Goal: Find specific page/section: Find specific page/section

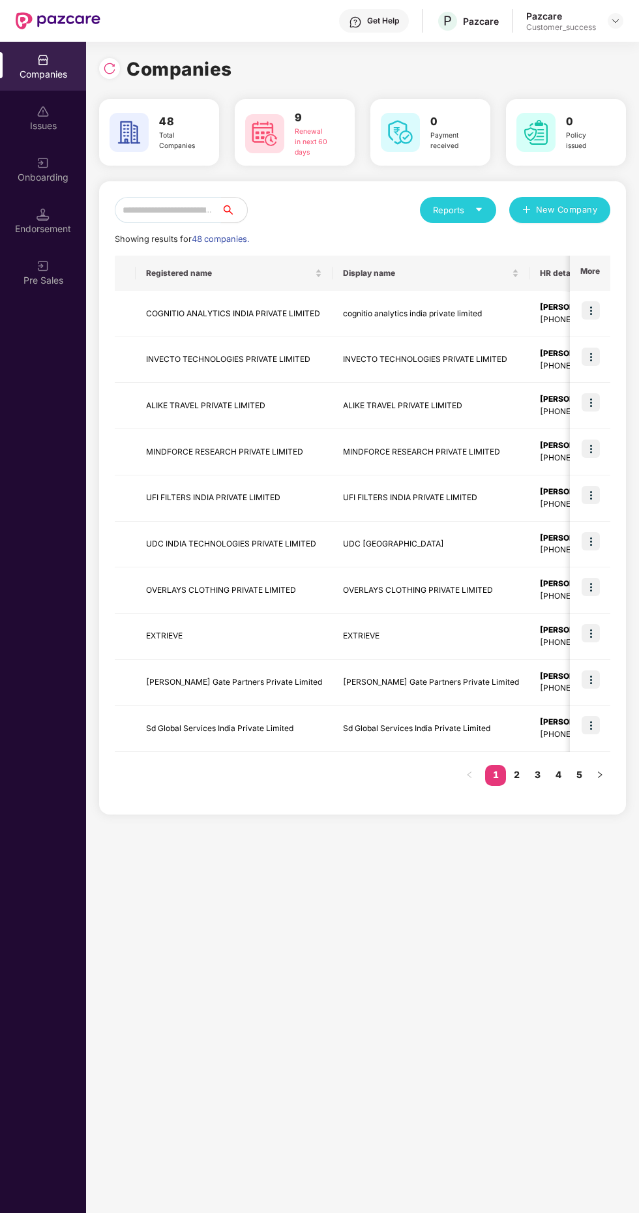
click at [186, 211] on input "text" at bounding box center [168, 210] width 106 height 26
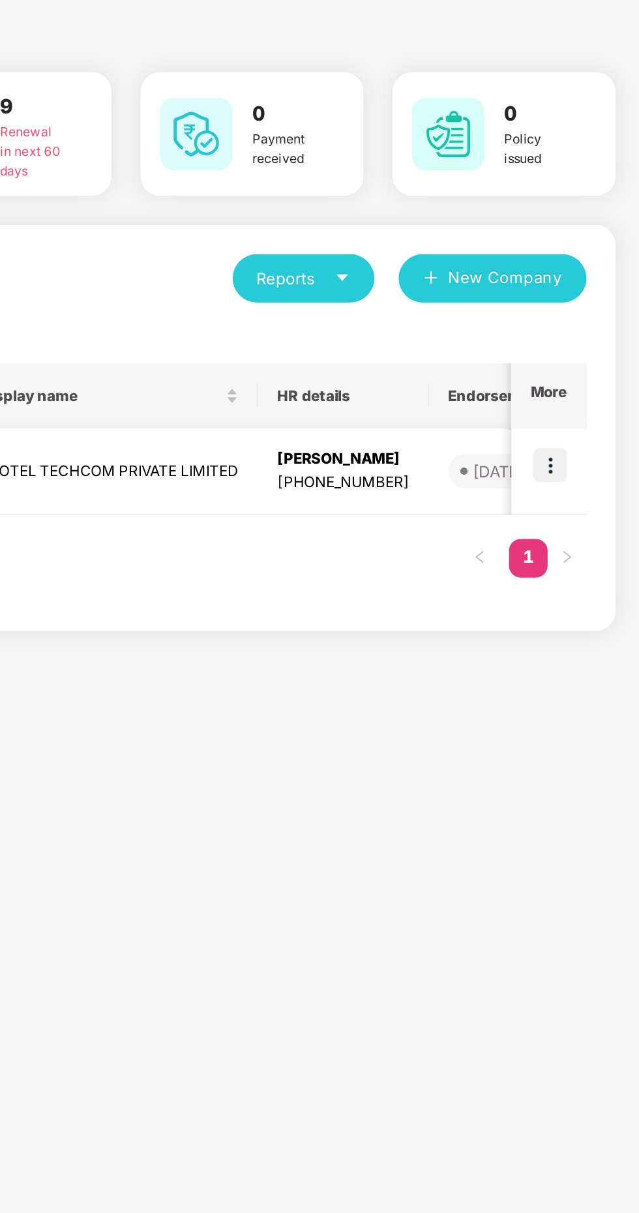
type input "***"
click at [594, 311] on img at bounding box center [591, 310] width 18 height 18
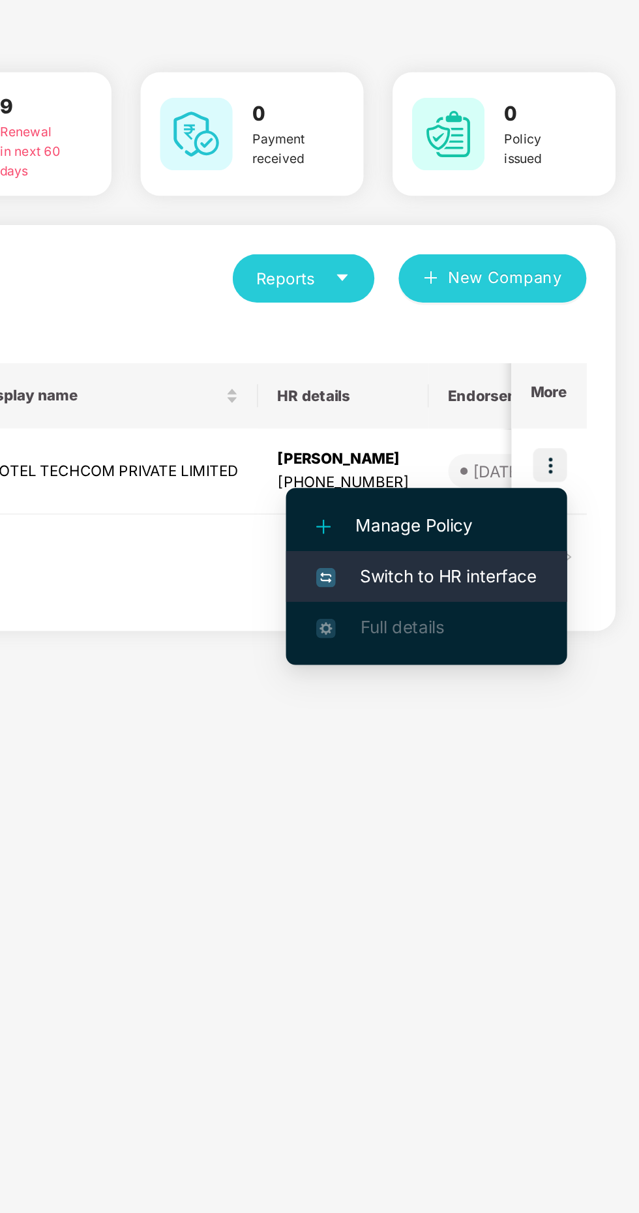
click at [552, 373] on span "Switch to HR interface" at bounding box center [524, 370] width 119 height 14
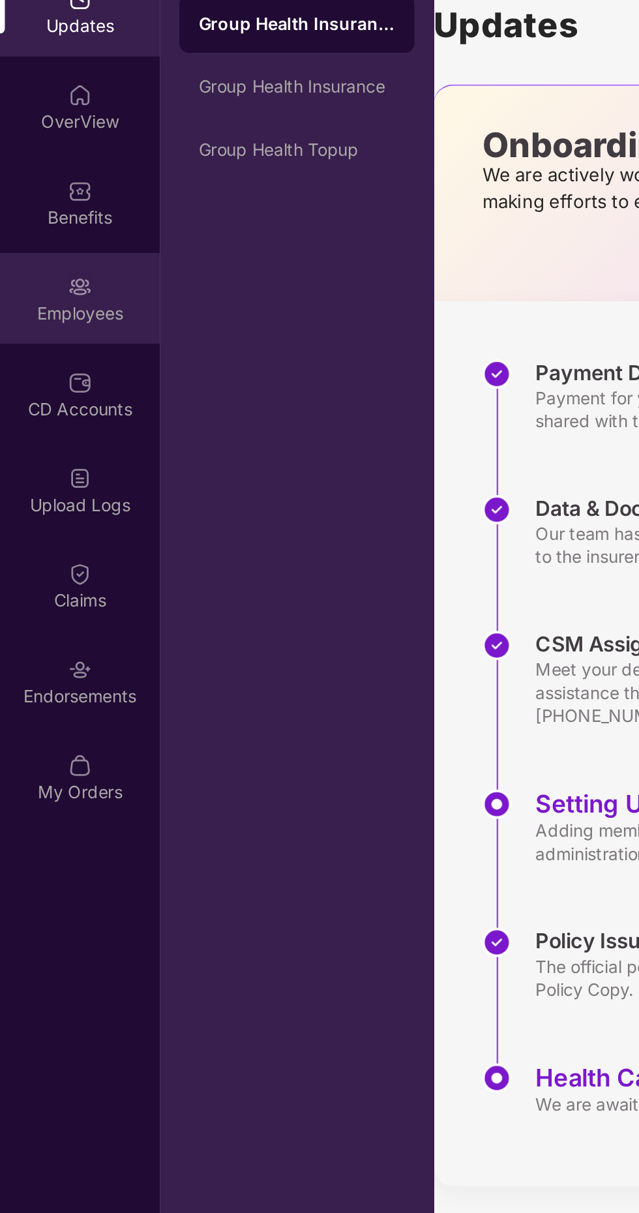
click at [44, 223] on div "Employees" at bounding box center [43, 228] width 86 height 13
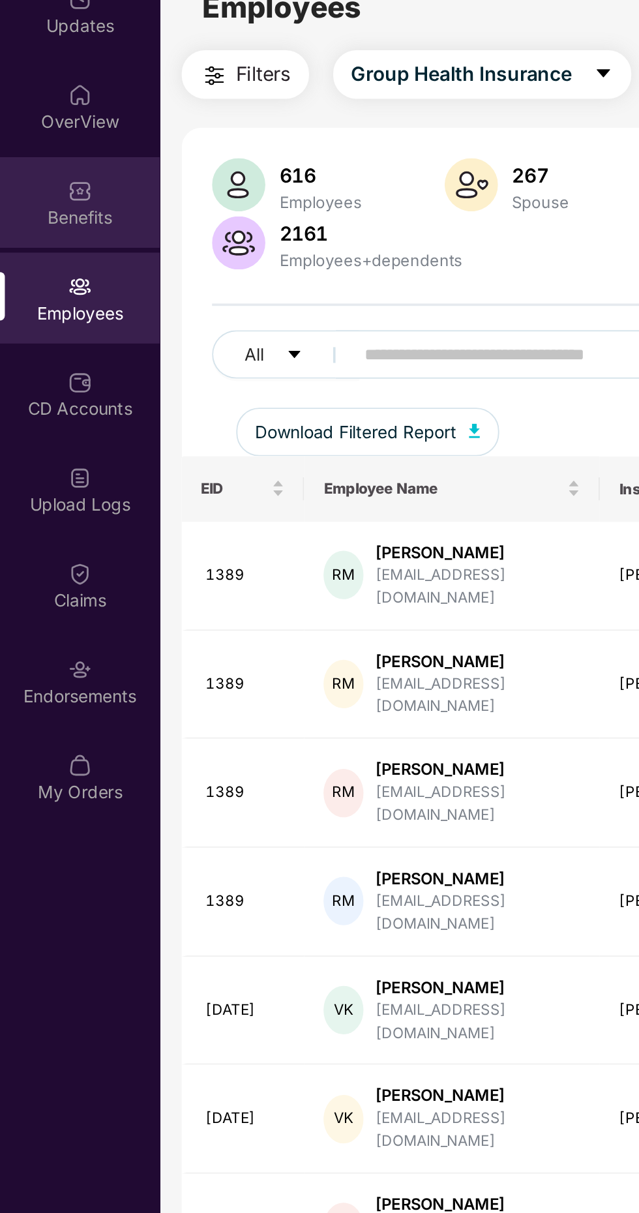
click at [44, 176] on div "Benefits" at bounding box center [43, 177] width 86 height 13
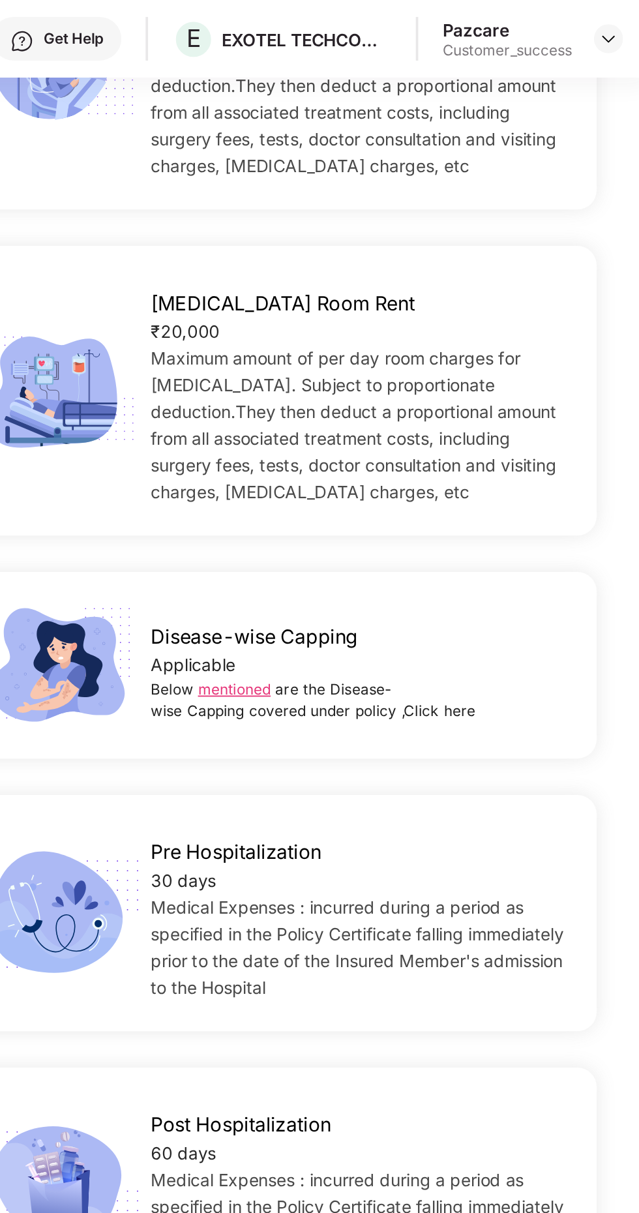
scroll to position [549, 0]
click at [412, 372] on link "mentioned" at bounding box center [414, 370] width 39 height 10
